Goal: Task Accomplishment & Management: Use online tool/utility

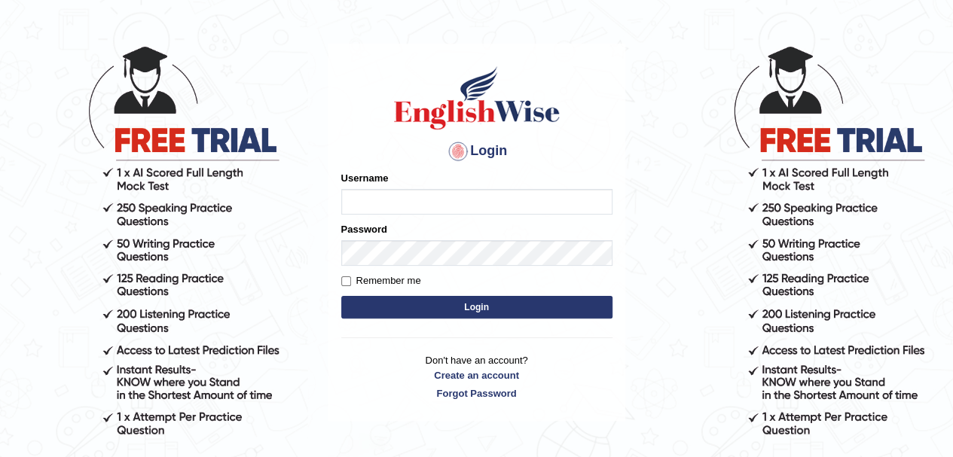
click at [499, 205] on input "Username" at bounding box center [476, 202] width 271 height 26
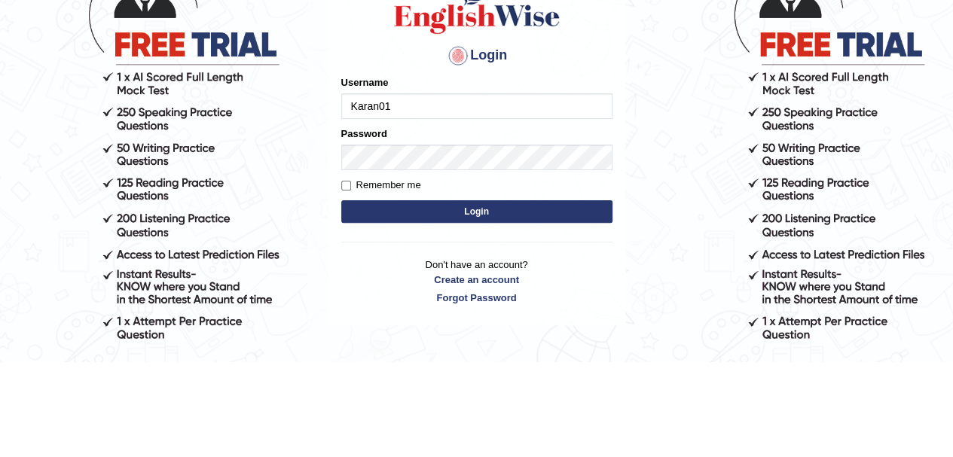
type input "Karan01"
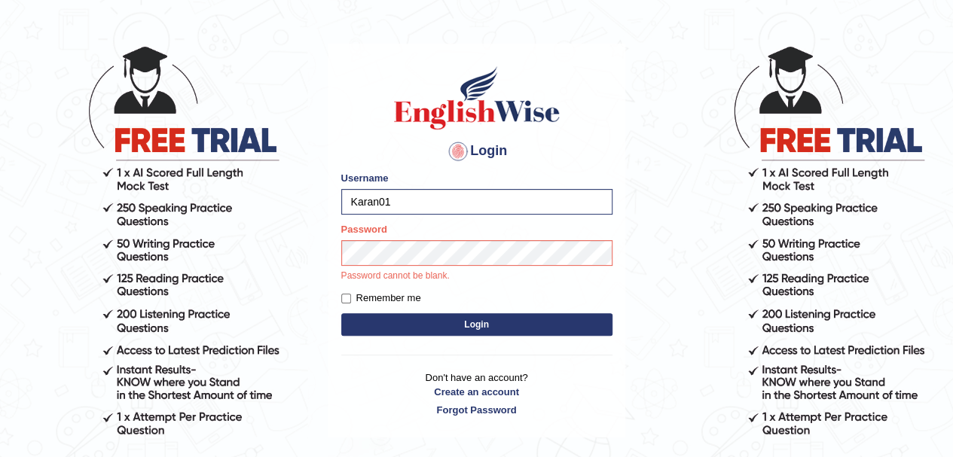
click at [481, 274] on p "Password cannot be blank." at bounding box center [476, 277] width 271 height 14
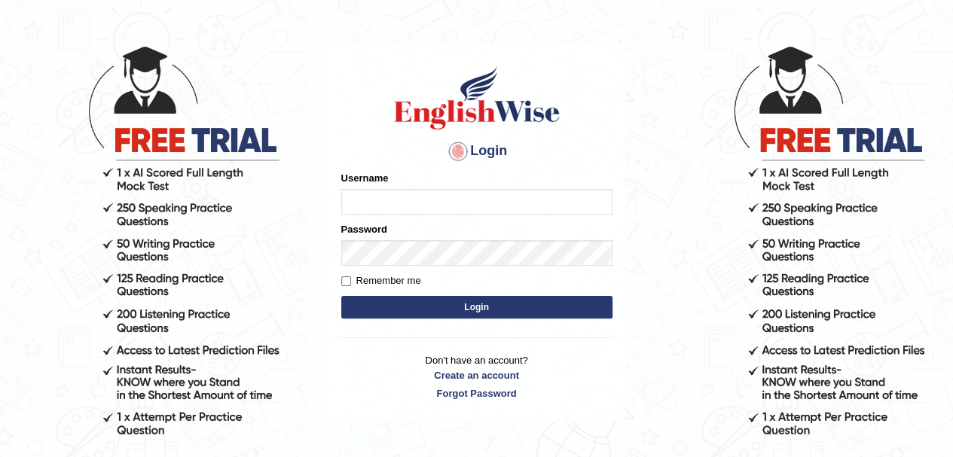
click at [414, 205] on input "Username" at bounding box center [476, 202] width 271 height 26
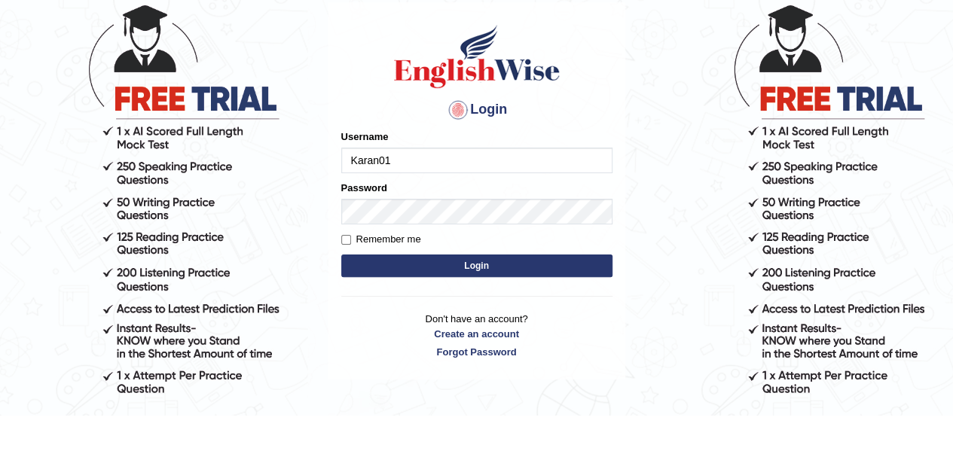
scroll to position [51, 0]
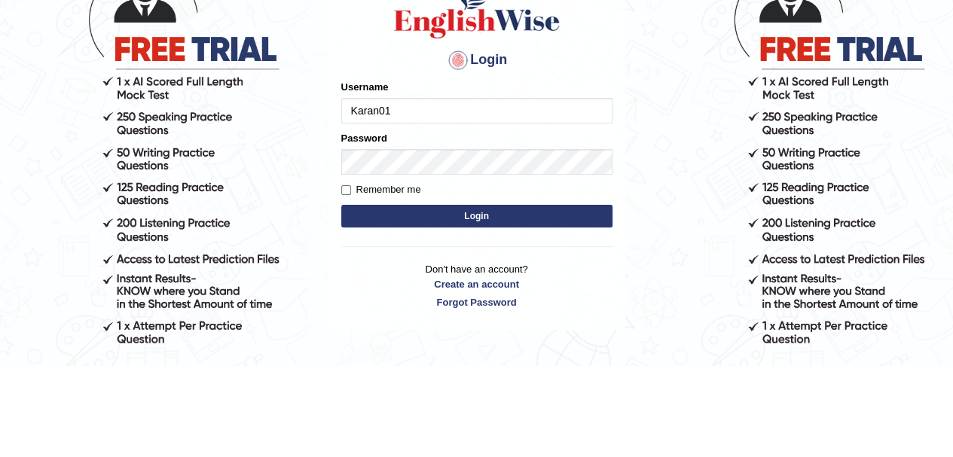
type input "Karan01"
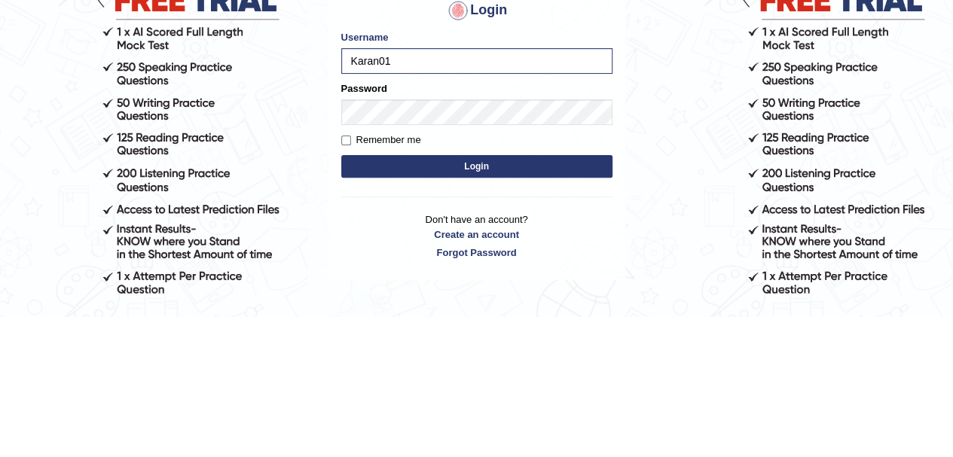
click at [461, 305] on button "Login" at bounding box center [476, 307] width 271 height 23
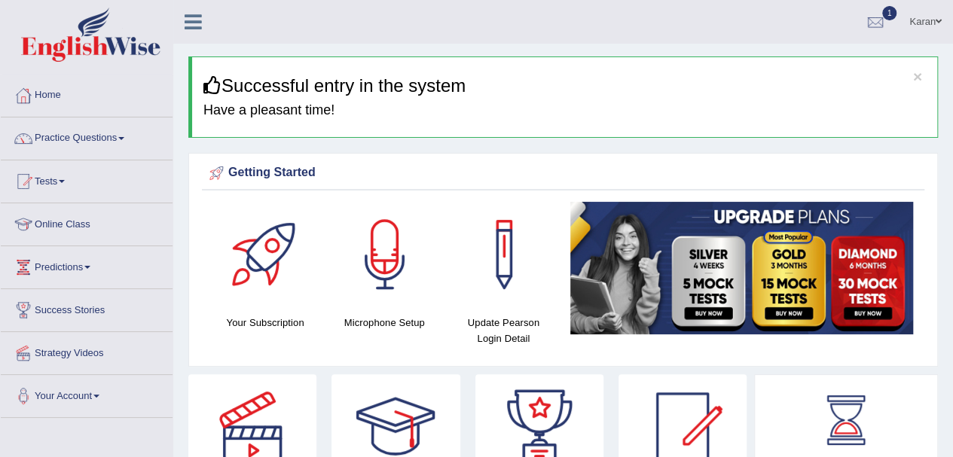
click at [886, 15] on span "1" at bounding box center [889, 13] width 15 height 14
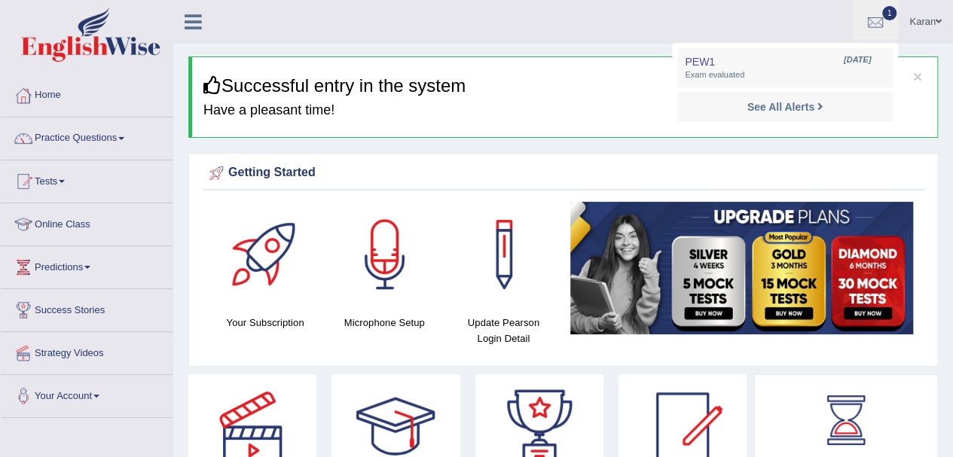
click at [759, 74] on span "Exam evaluated" at bounding box center [785, 75] width 200 height 12
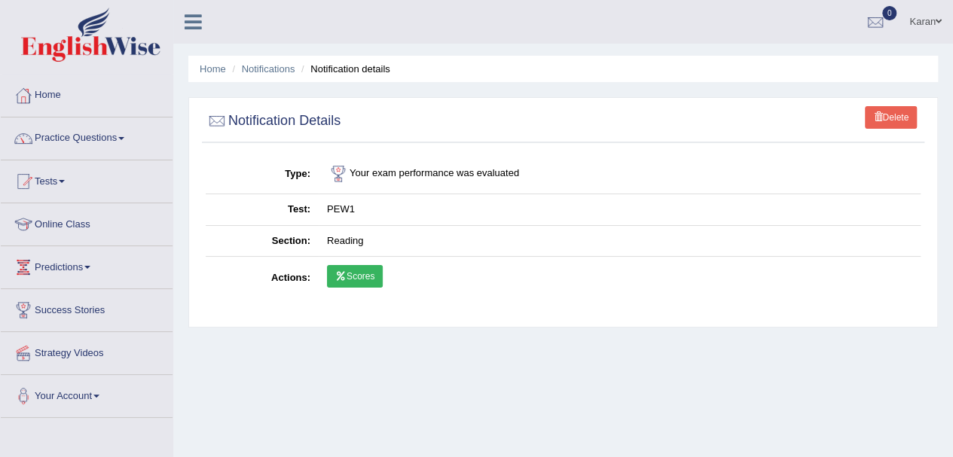
click at [343, 274] on icon at bounding box center [340, 276] width 11 height 9
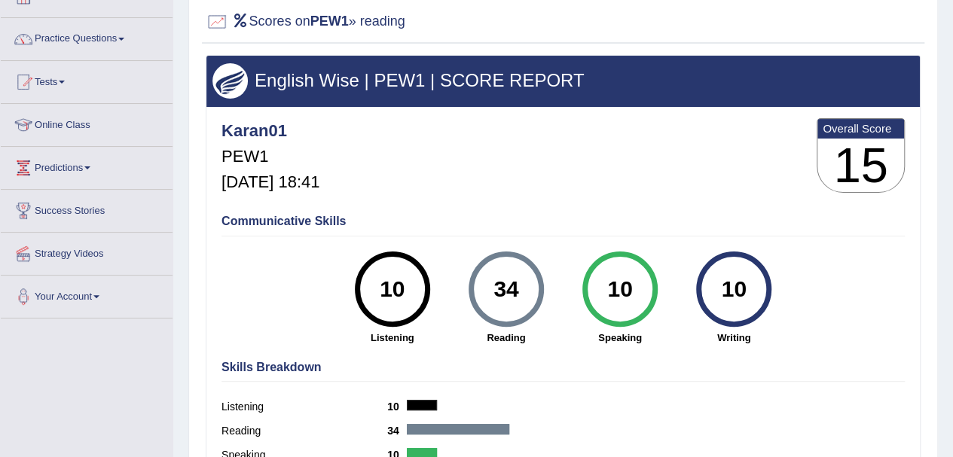
scroll to position [101, 0]
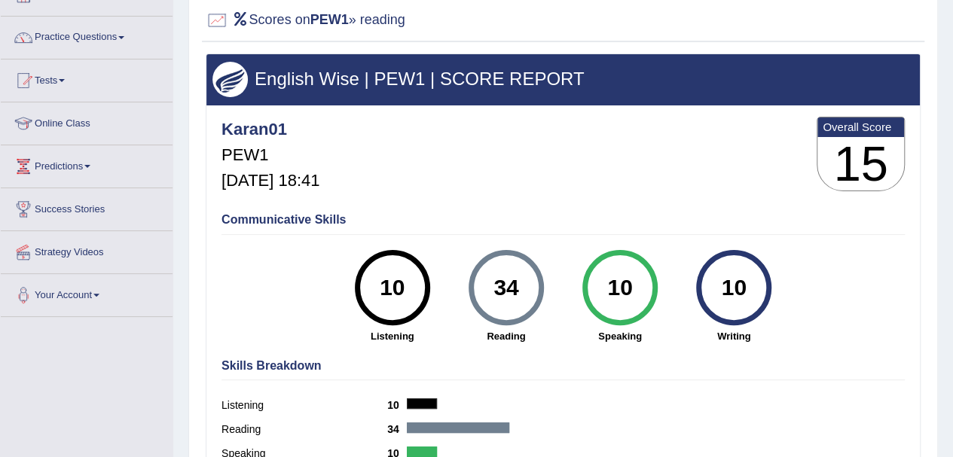
click at [853, 145] on h3 "15" at bounding box center [860, 164] width 87 height 54
click at [853, 157] on h3 "15" at bounding box center [860, 164] width 87 height 54
click at [839, 160] on h3 "15" at bounding box center [860, 164] width 87 height 54
click at [838, 151] on h3 "15" at bounding box center [860, 164] width 87 height 54
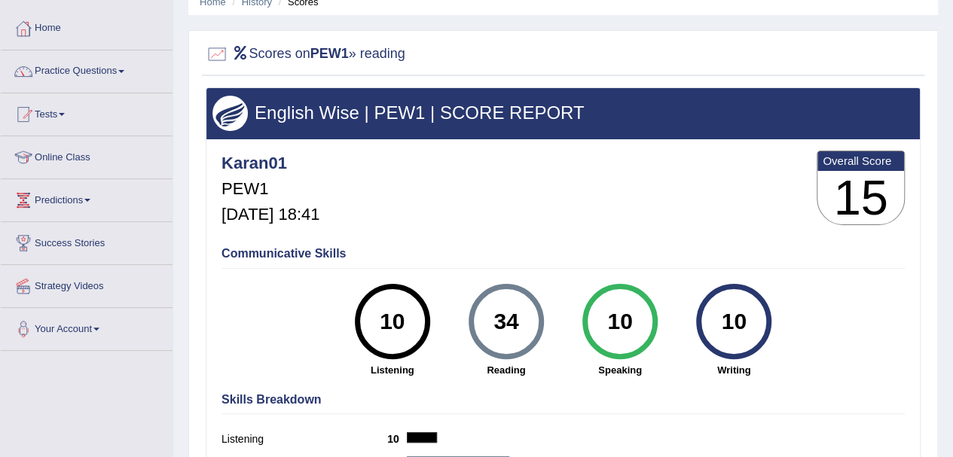
scroll to position [66, 0]
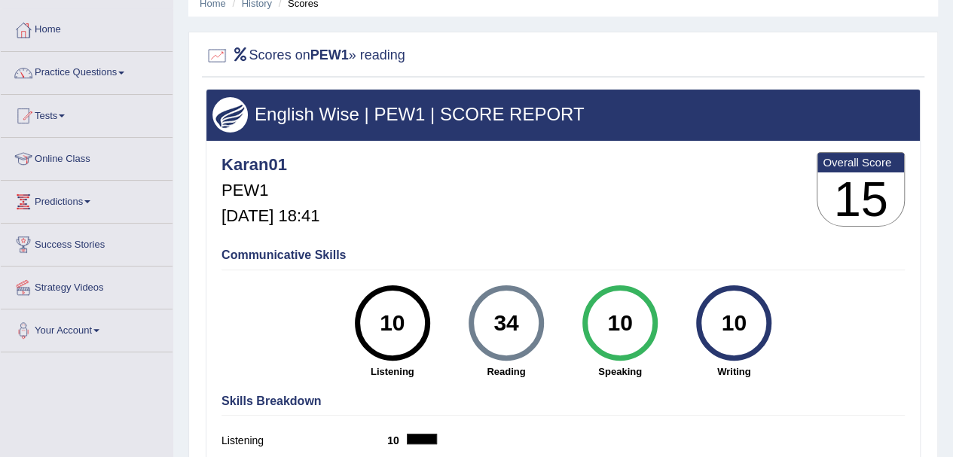
click at [85, 123] on link "Tests" at bounding box center [87, 114] width 172 height 38
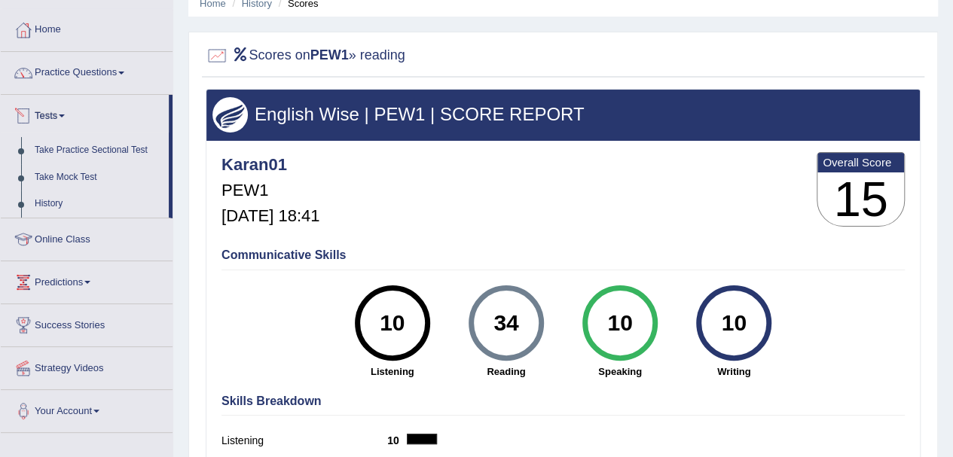
click at [59, 200] on link "History" at bounding box center [98, 204] width 141 height 27
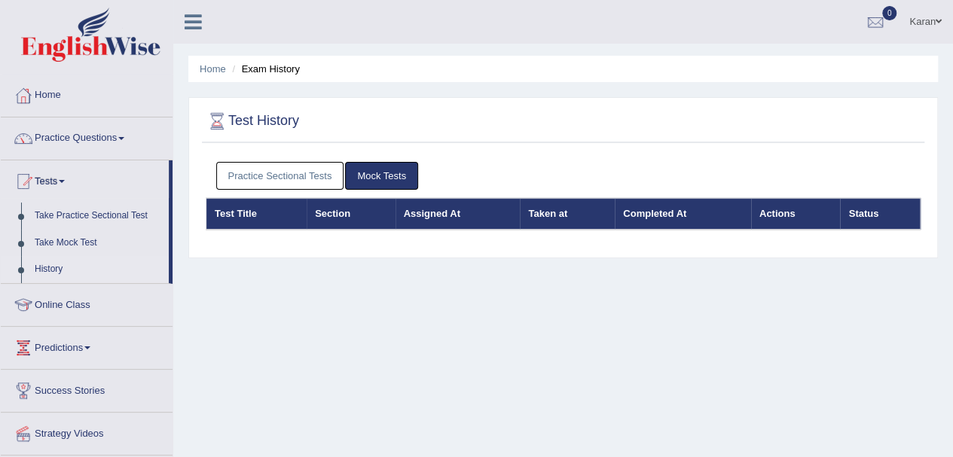
click at [276, 178] on link "Practice Sectional Tests" at bounding box center [280, 176] width 128 height 28
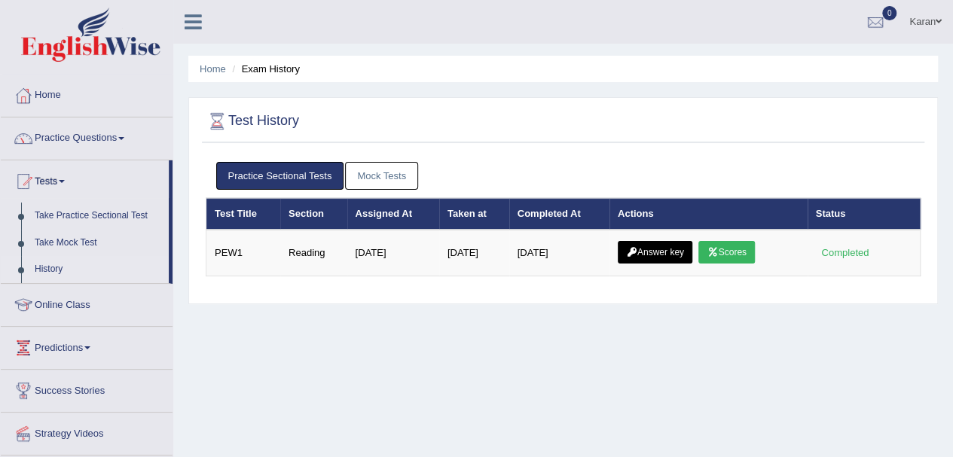
click at [718, 249] on icon at bounding box center [712, 252] width 11 height 9
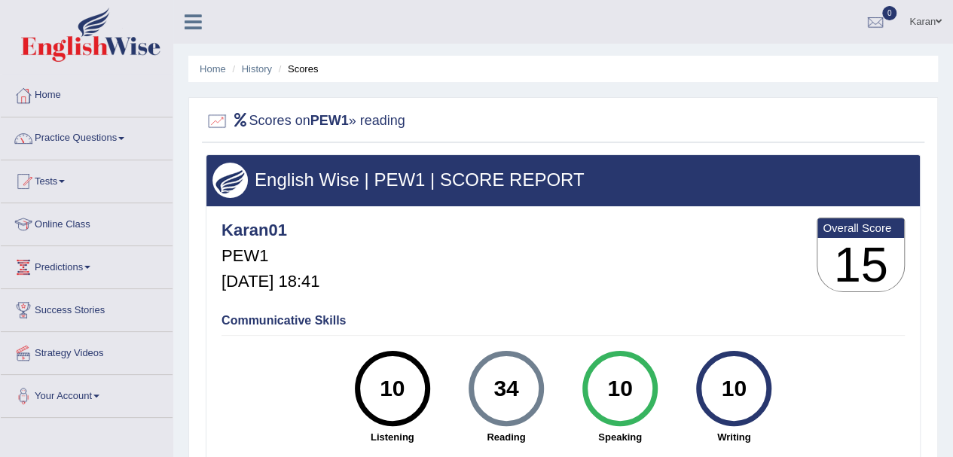
click at [255, 72] on link "History" at bounding box center [257, 68] width 30 height 11
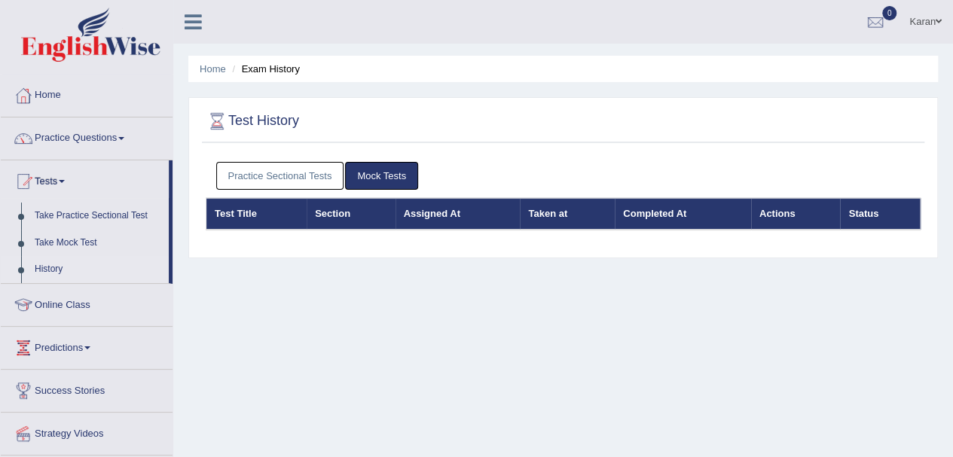
click at [280, 188] on link "Practice Sectional Tests" at bounding box center [280, 176] width 128 height 28
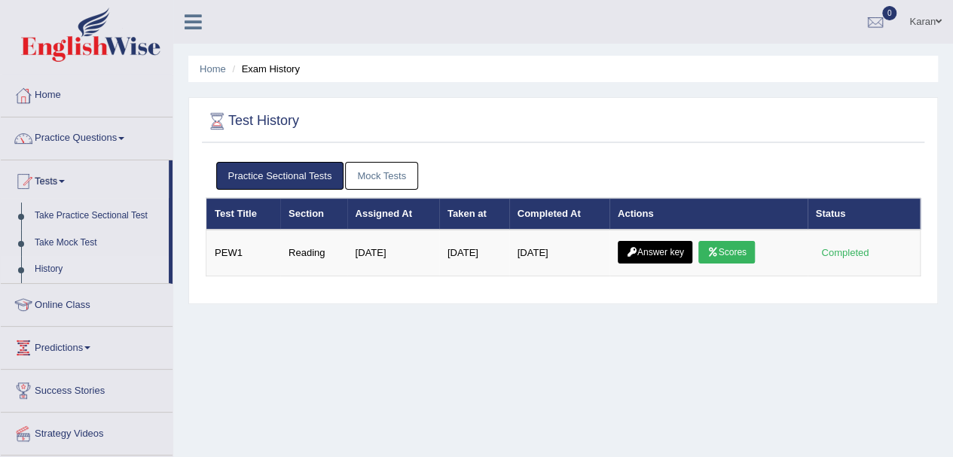
click at [639, 251] on link "Answer key" at bounding box center [655, 252] width 75 height 23
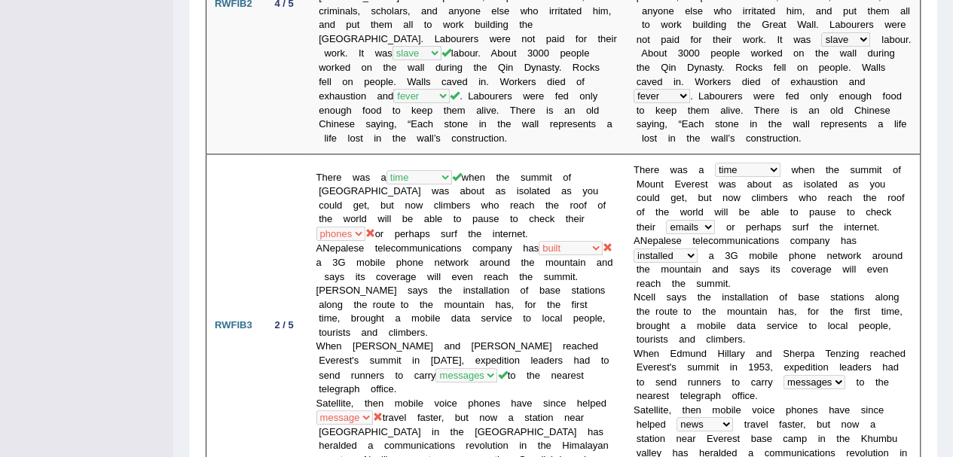
scroll to position [823, 0]
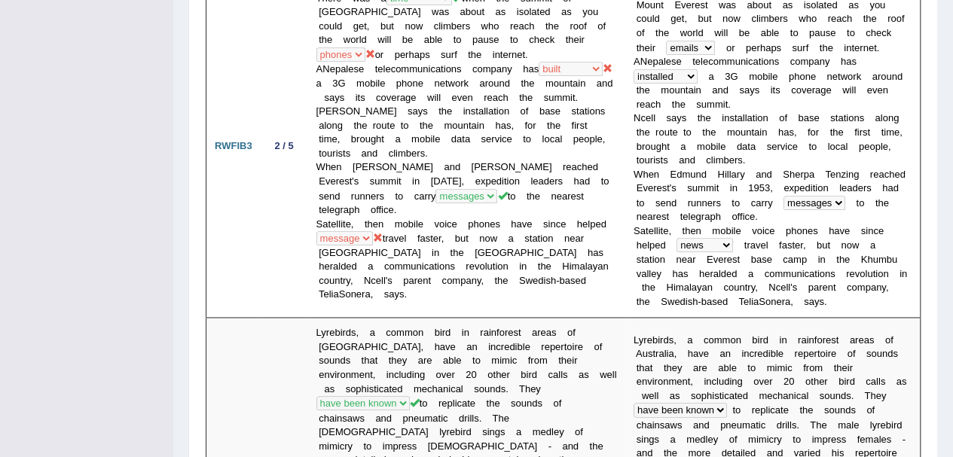
click at [787, 362] on b "c" at bounding box center [789, 367] width 5 height 11
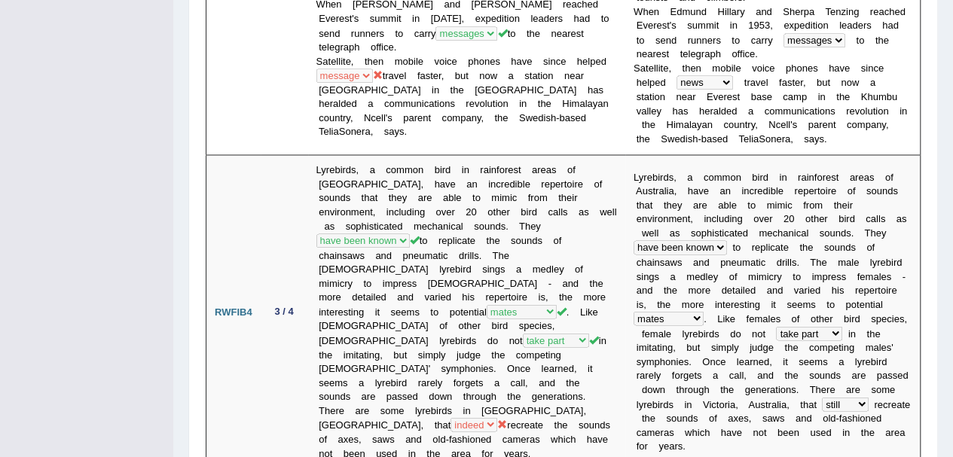
scroll to position [1176, 0]
click at [771, 327] on b at bounding box center [773, 332] width 5 height 11
click at [835, 105] on b at bounding box center [837, 110] width 5 height 11
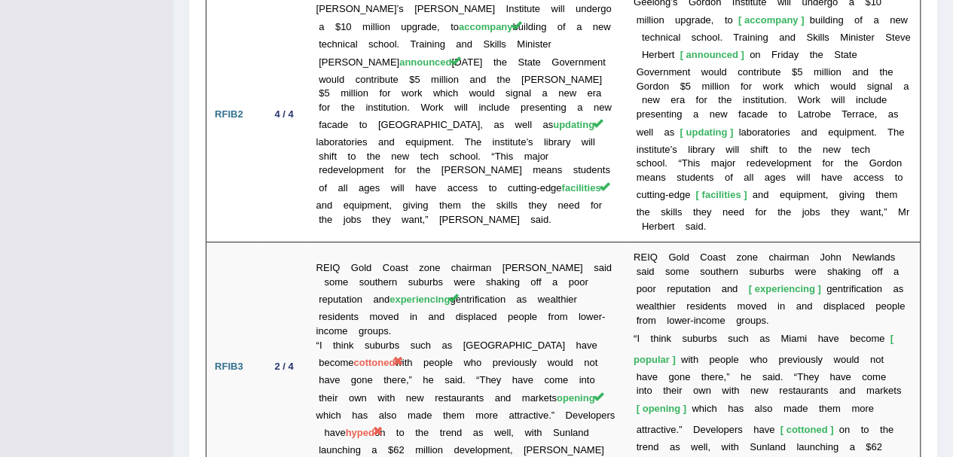
scroll to position [2870, 0]
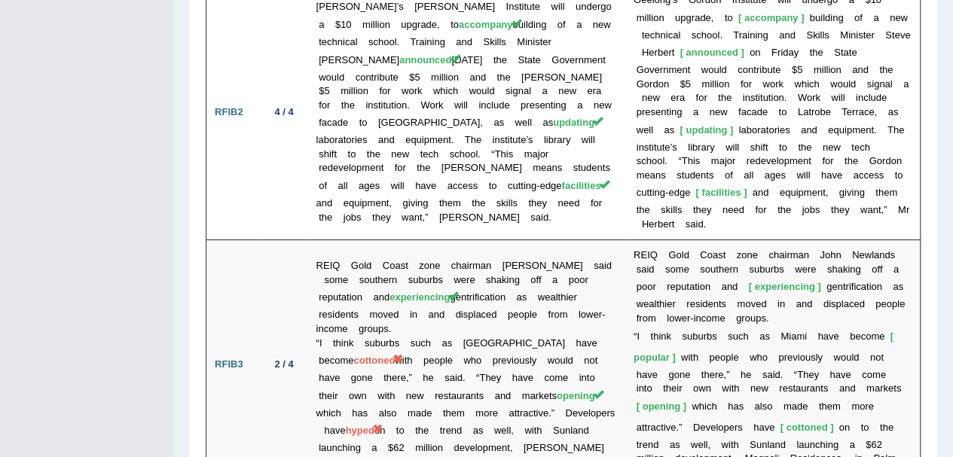
click at [780, 422] on span "cottoned" at bounding box center [806, 427] width 53 height 11
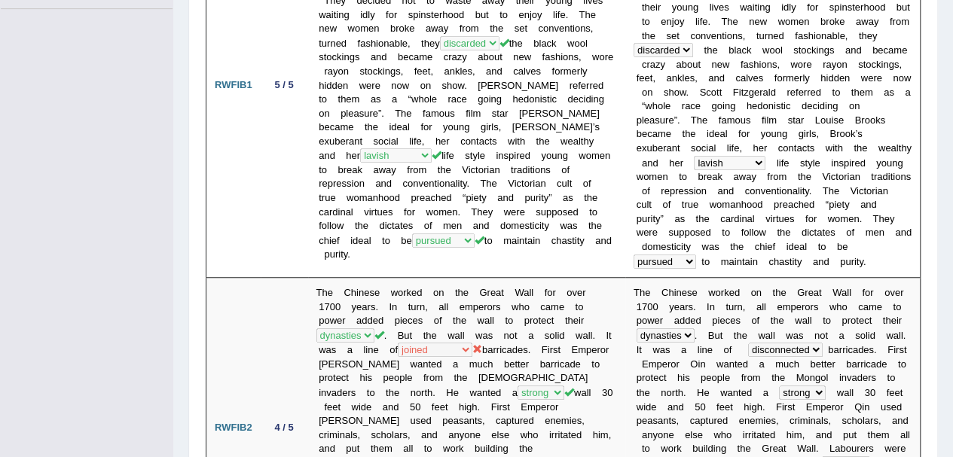
scroll to position [0, 0]
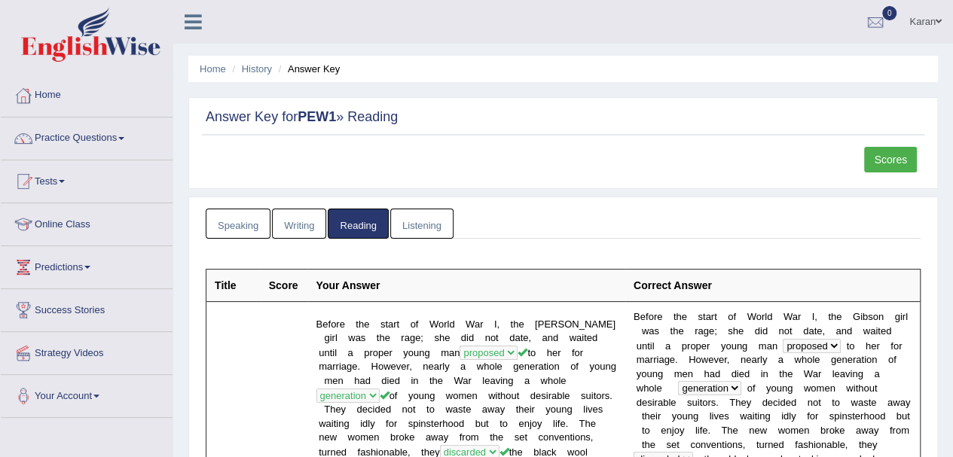
click at [422, 227] on link "Listening" at bounding box center [421, 224] width 63 height 31
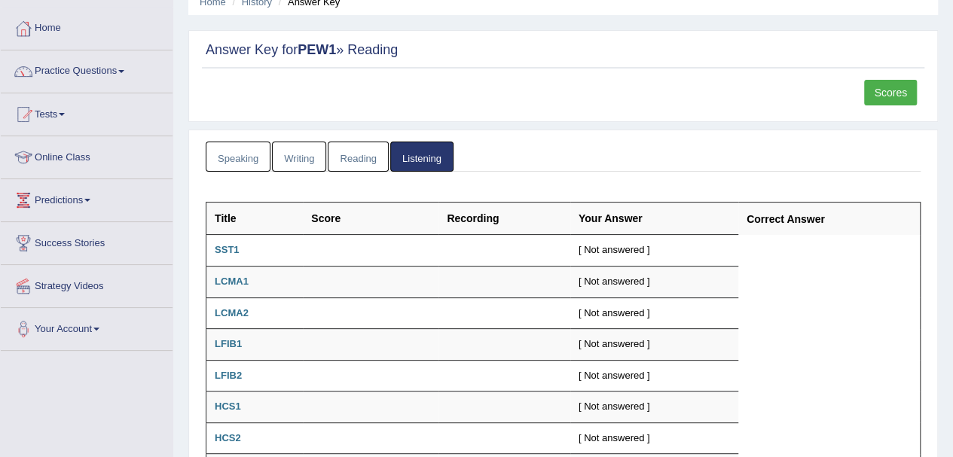
scroll to position [63, 0]
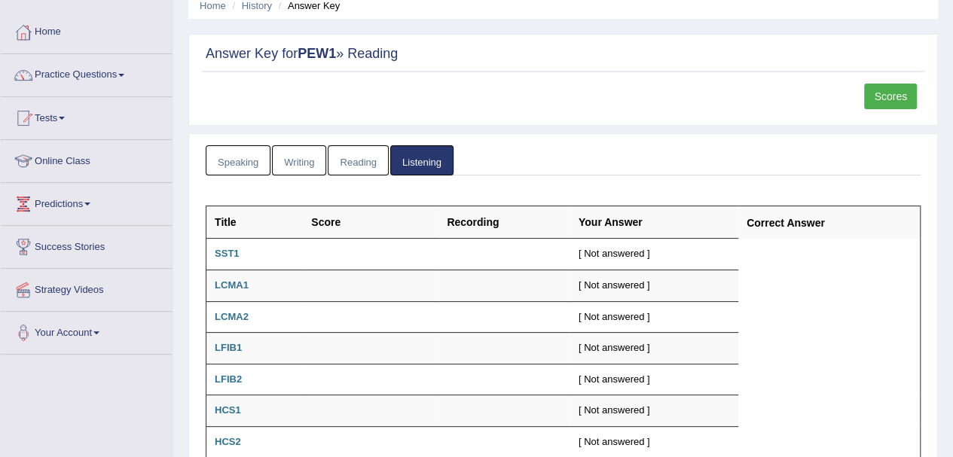
click at [362, 160] on link "Reading" at bounding box center [358, 160] width 60 height 31
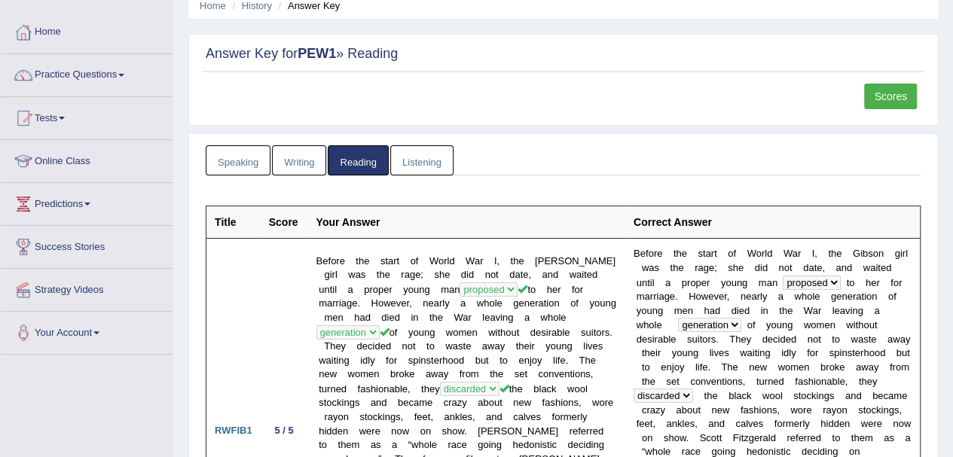
click at [301, 159] on link "Writing" at bounding box center [299, 160] width 54 height 31
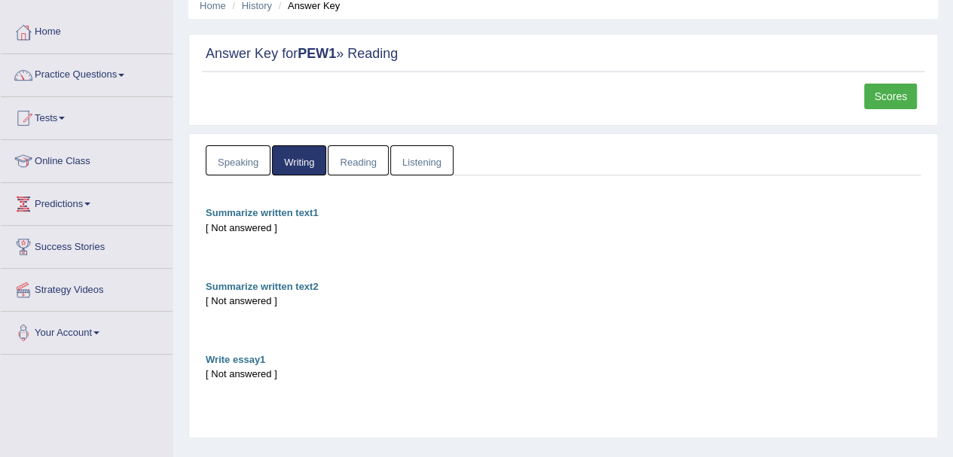
click at [237, 157] on link "Speaking" at bounding box center [238, 160] width 65 height 31
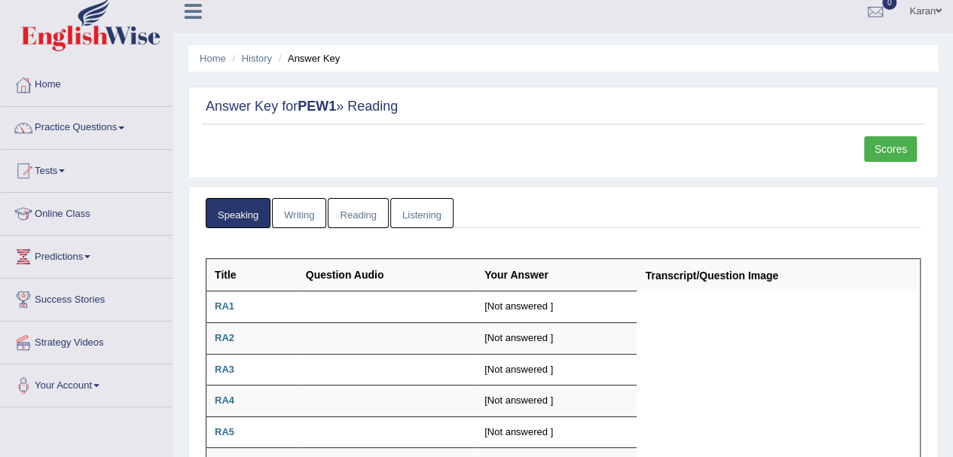
scroll to position [0, 0]
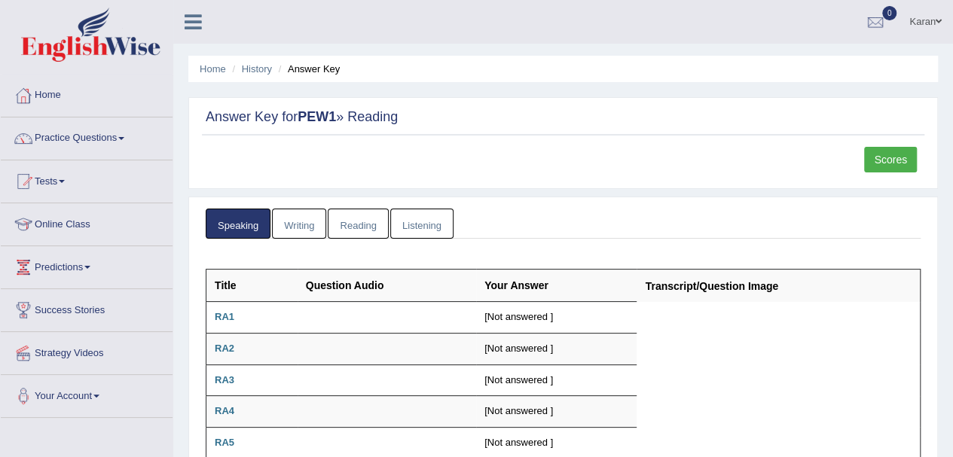
click at [65, 181] on span at bounding box center [62, 181] width 6 height 3
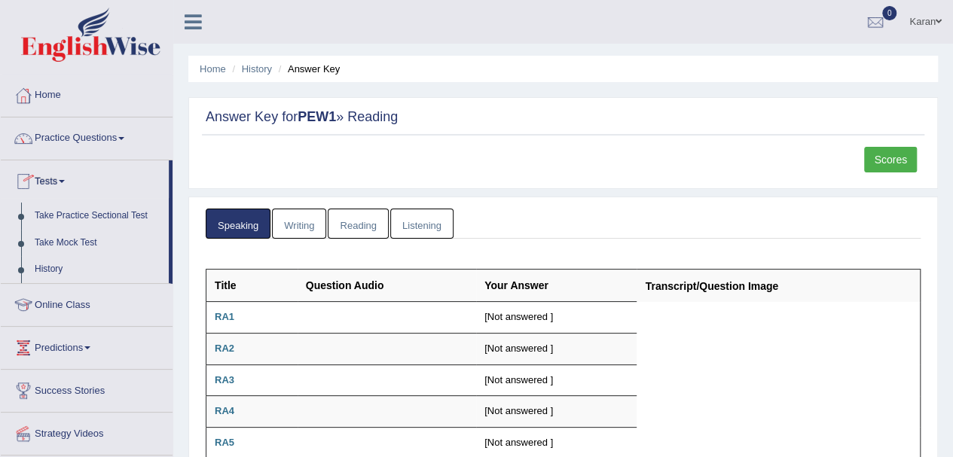
click at [83, 241] on link "Take Mock Test" at bounding box center [98, 243] width 141 height 27
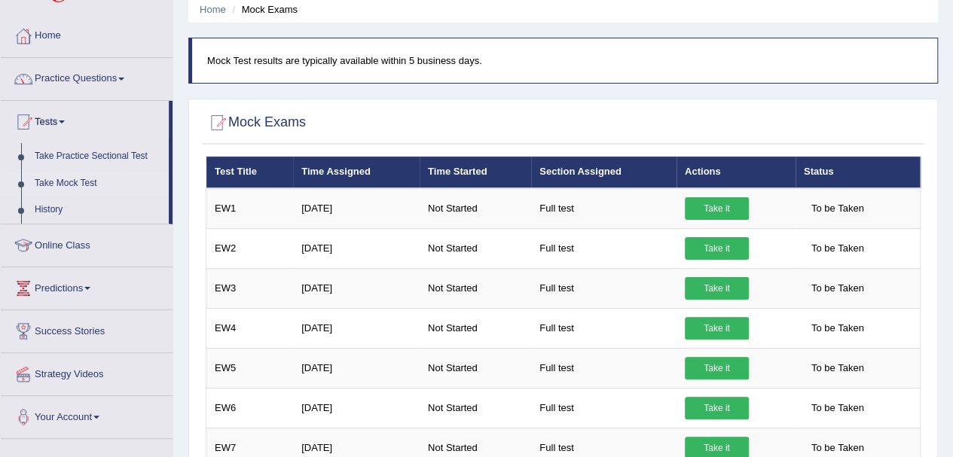
scroll to position [56, 0]
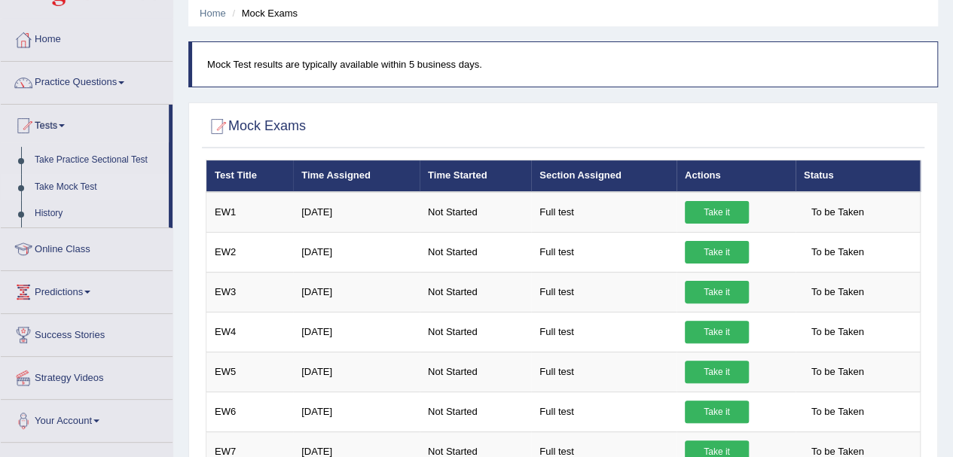
click at [102, 162] on link "Take Practice Sectional Test" at bounding box center [98, 160] width 141 height 27
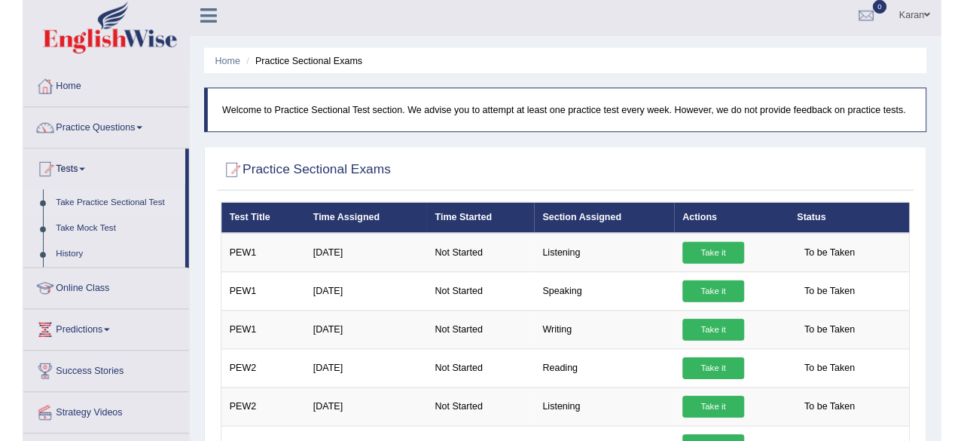
scroll to position [6, 0]
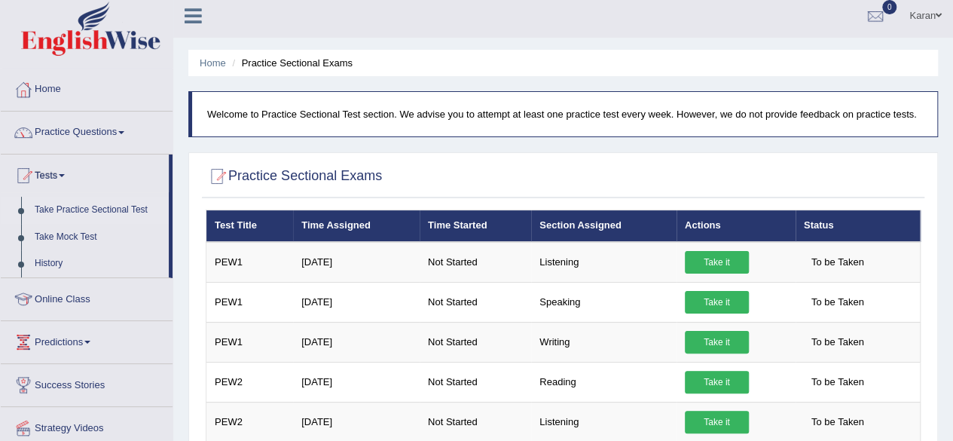
click at [712, 342] on link "Take it" at bounding box center [717, 342] width 64 height 23
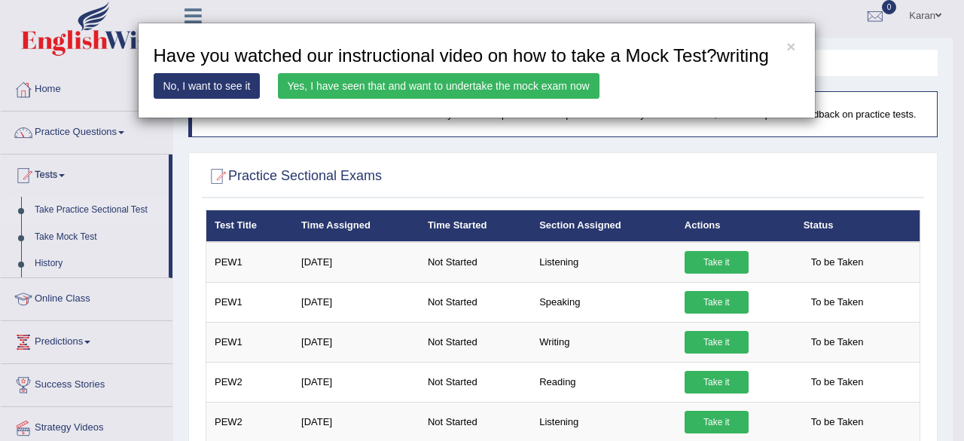
click at [406, 85] on link "Yes, I have seen that and want to undertake the mock exam now" at bounding box center [439, 86] width 322 height 26
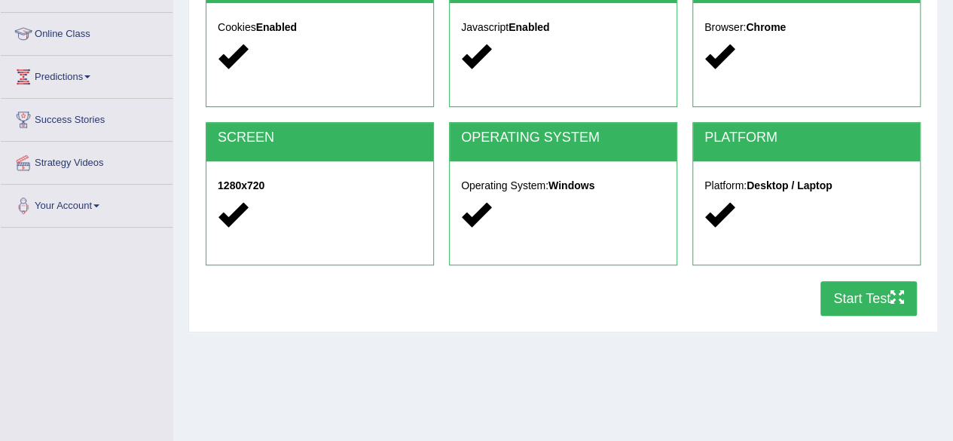
scroll to position [191, 0]
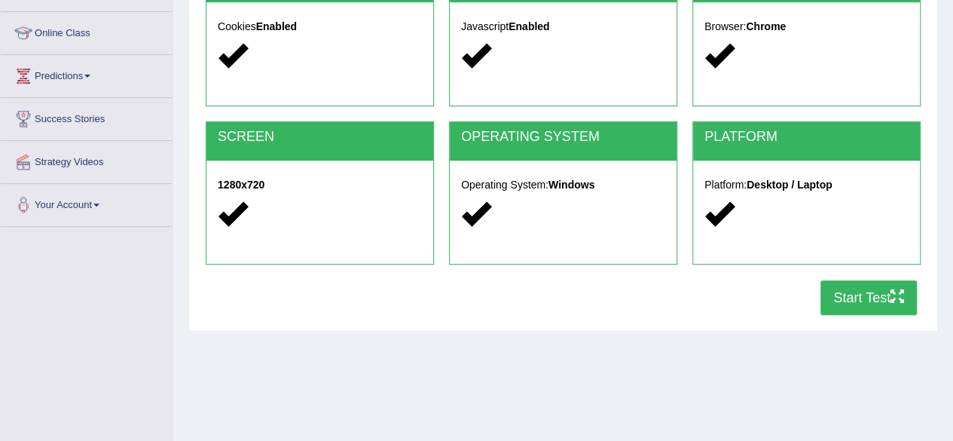
click at [851, 292] on button "Start Test" at bounding box center [868, 297] width 96 height 35
